Goal: Navigation & Orientation: Go to known website

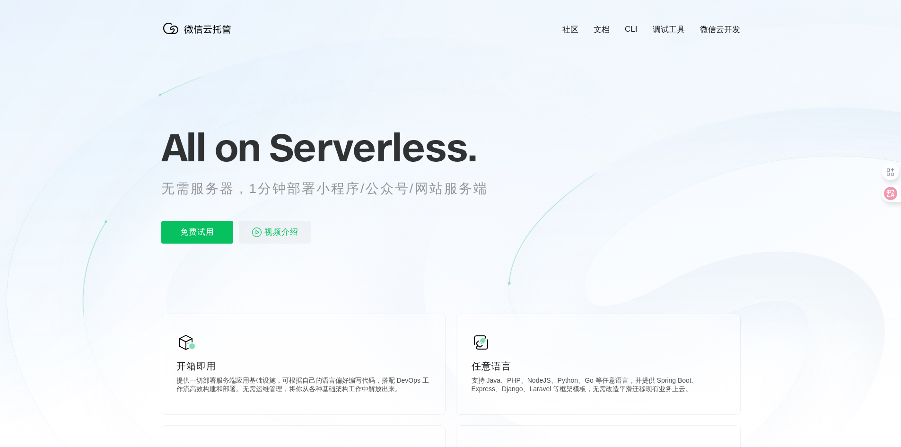
drag, startPoint x: 290, startPoint y: 49, endPoint x: 224, endPoint y: 40, distance: 66.3
click at [289, 49] on icon at bounding box center [451, 255] width 908 height 511
click at [199, 33] on img at bounding box center [199, 28] width 76 height 19
click at [721, 26] on link "微信云开发" at bounding box center [720, 29] width 40 height 11
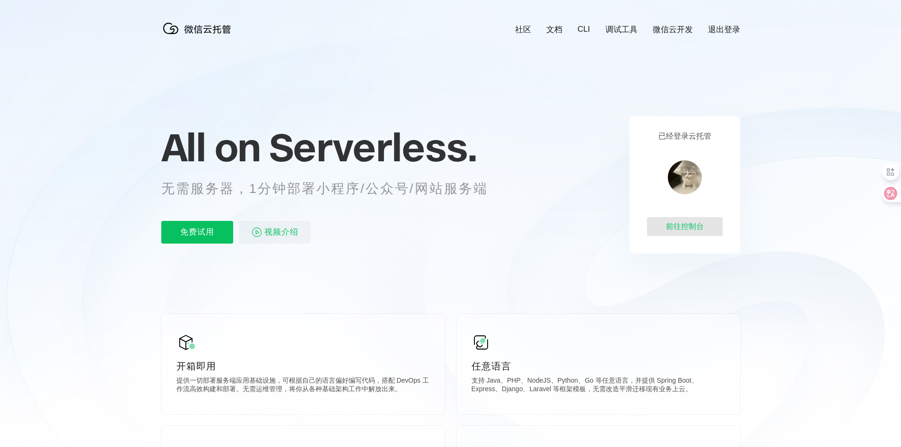
scroll to position [0, 1682]
click at [681, 226] on div "前往控制台" at bounding box center [685, 226] width 76 height 19
